Goal: Task Accomplishment & Management: Manage account settings

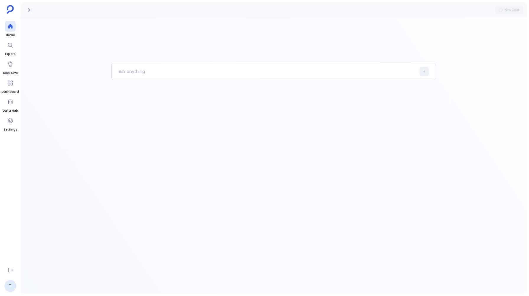
click at [28, 7] on icon at bounding box center [29, 10] width 6 height 6
click at [9, 270] on icon at bounding box center [10, 270] width 6 height 6
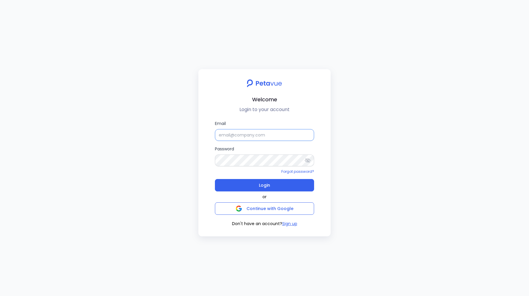
click at [230, 135] on input "Email" at bounding box center [264, 135] width 99 height 12
type input "[EMAIL_ADDRESS][DOMAIN_NAME]"
paste input "[EMAIL_ADDRESS][DOMAIN_NAME]"
type input "[EMAIL_ADDRESS][DOMAIN_NAME]"
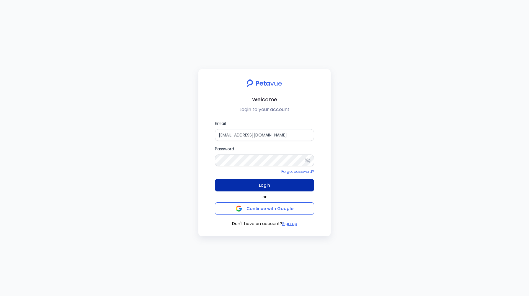
click at [267, 183] on span "Login" at bounding box center [264, 185] width 11 height 8
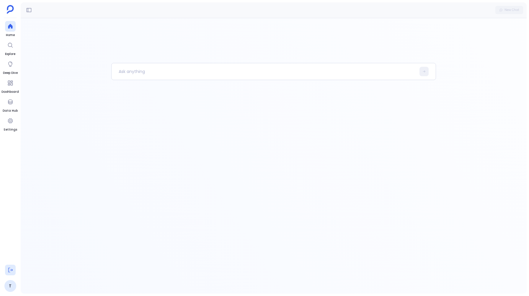
click at [9, 268] on icon at bounding box center [10, 270] width 6 height 6
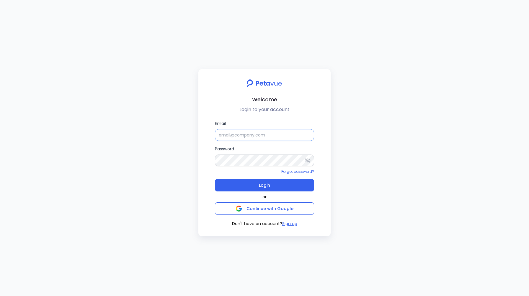
click at [226, 133] on input "Email" at bounding box center [264, 135] width 99 height 12
type input "[EMAIL_ADDRESS][DOMAIN_NAME]"
click at [248, 188] on button "Login" at bounding box center [264, 185] width 99 height 12
